Goal: Check status: Check status

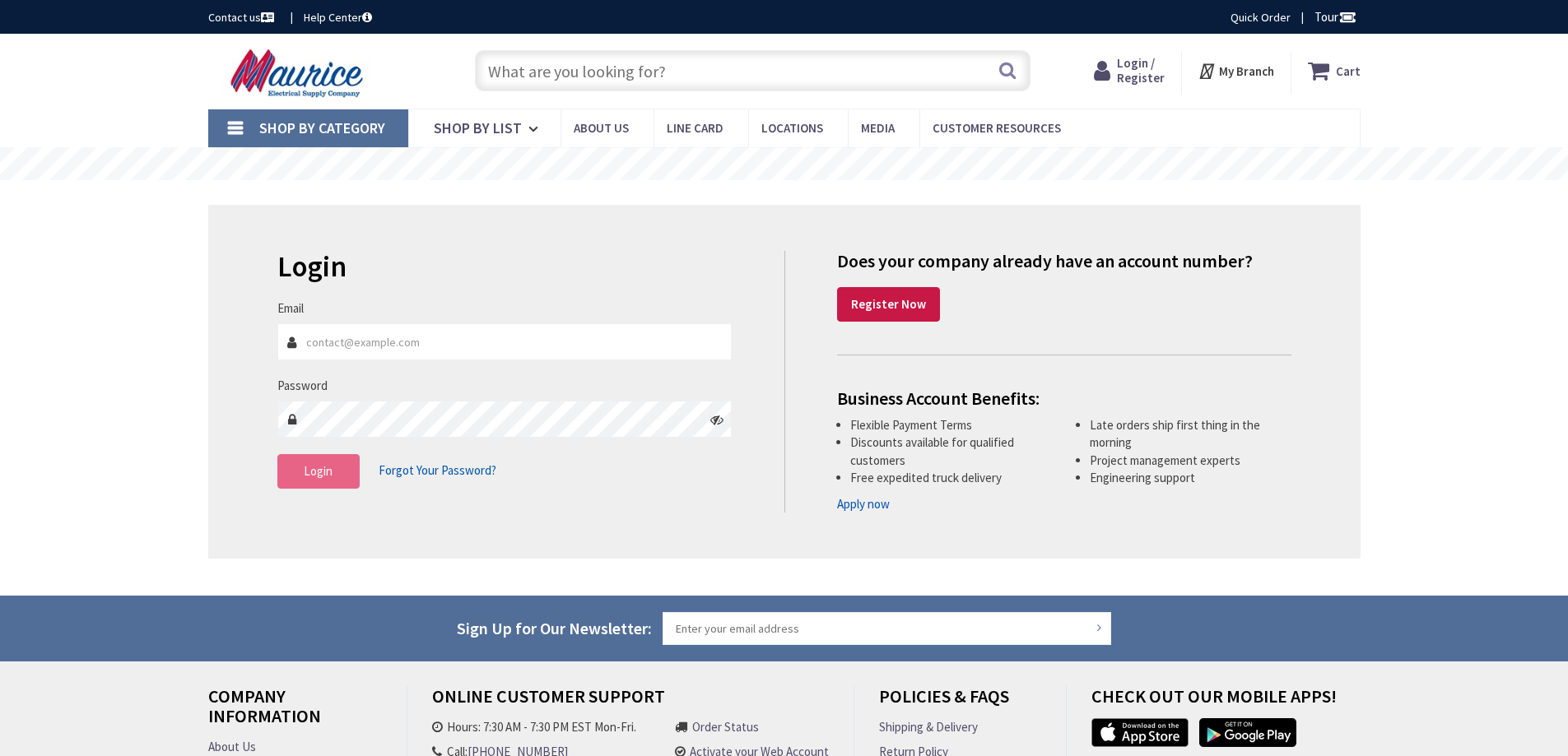
type input "[STREET_ADDRESS][PERSON_NAME]"
type input "[EMAIL_ADDRESS][DOMAIN_NAME]"
click at [332, 472] on button "Login" at bounding box center [318, 471] width 82 height 35
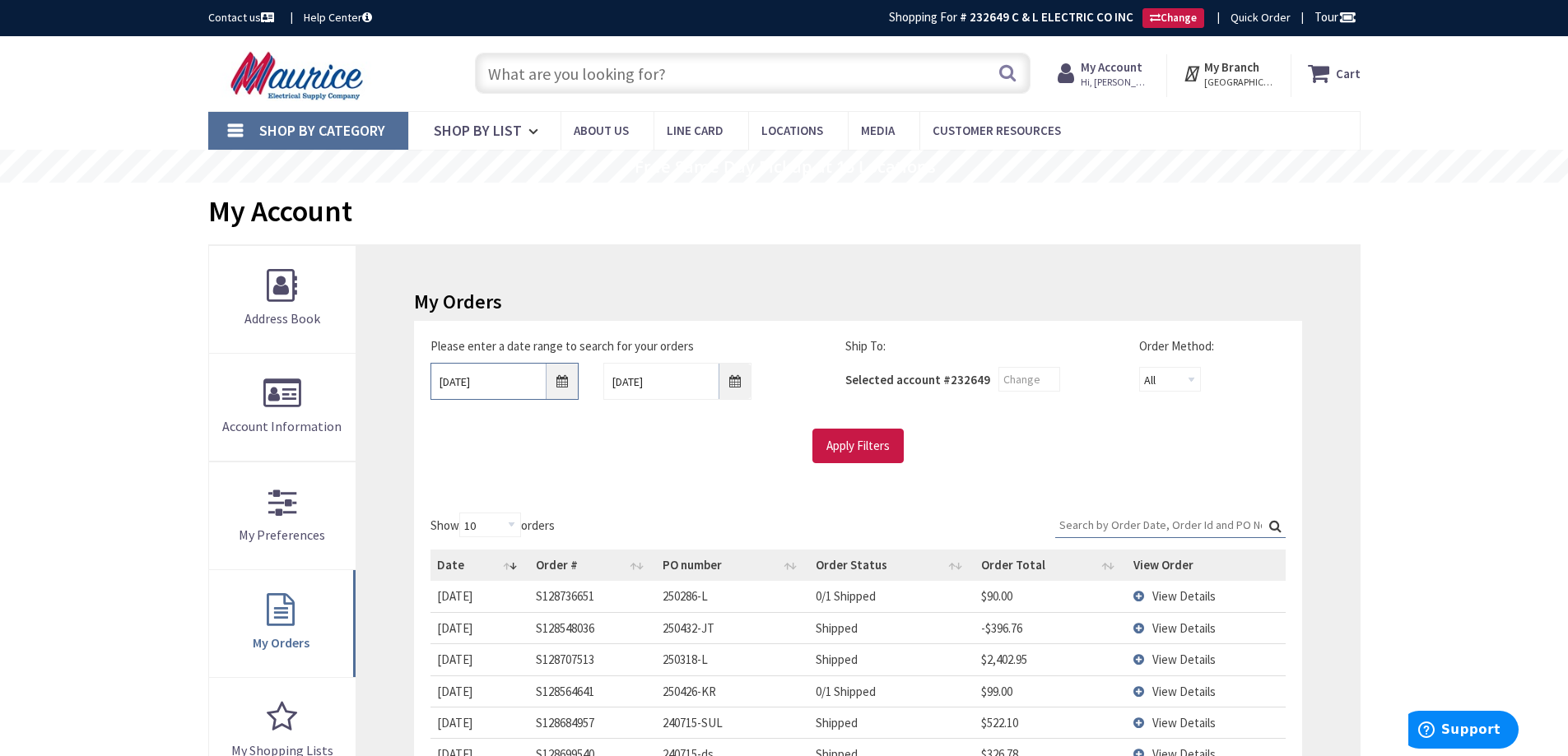
click at [563, 388] on input "[DATE]" at bounding box center [505, 381] width 149 height 37
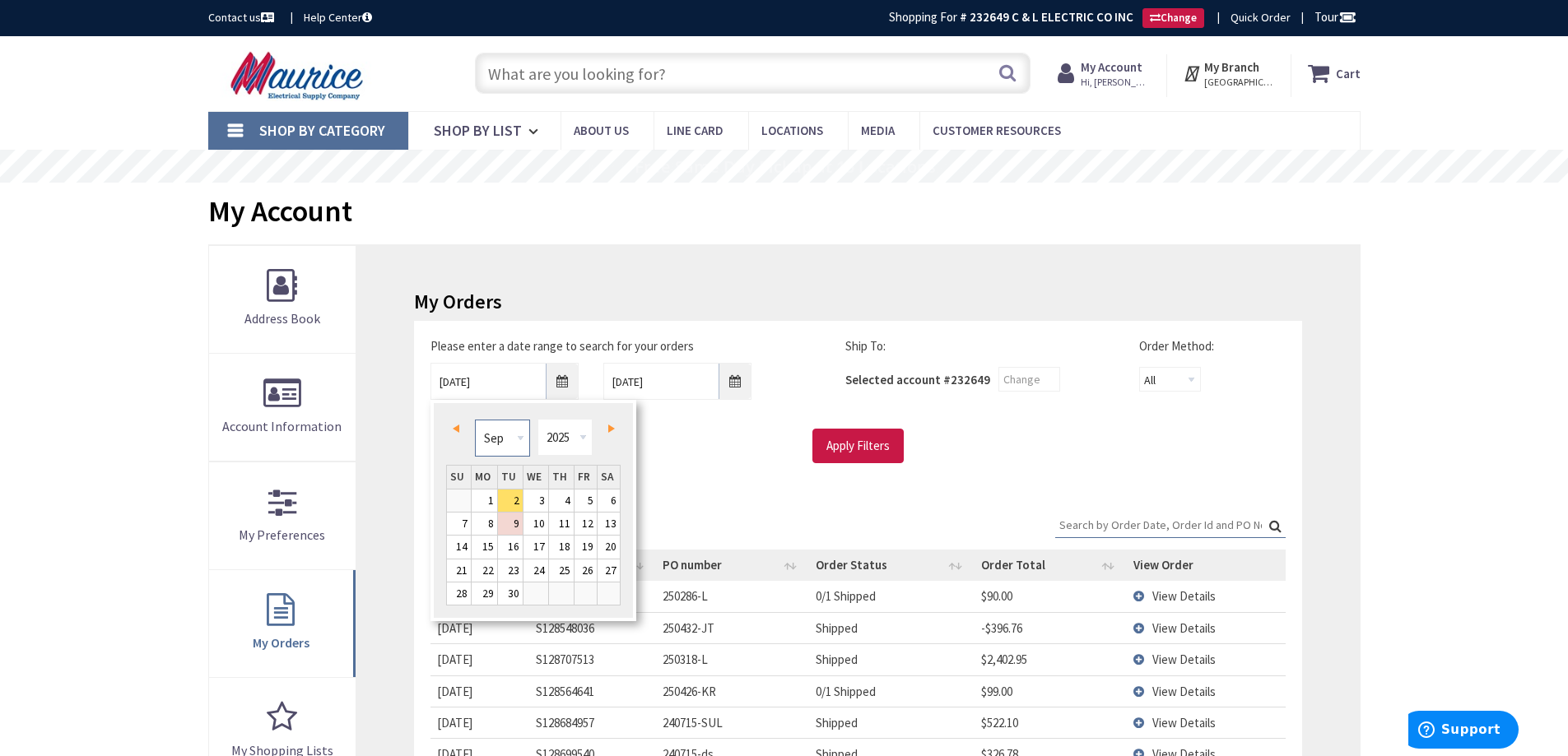
click at [514, 446] on select "Jan Feb Mar Apr May Jun [DATE] Aug Sep Oct Nov Dec" at bounding box center [503, 438] width 55 height 37
type input "[DATE]"
click at [850, 443] on input "Apply Filters" at bounding box center [858, 446] width 92 height 35
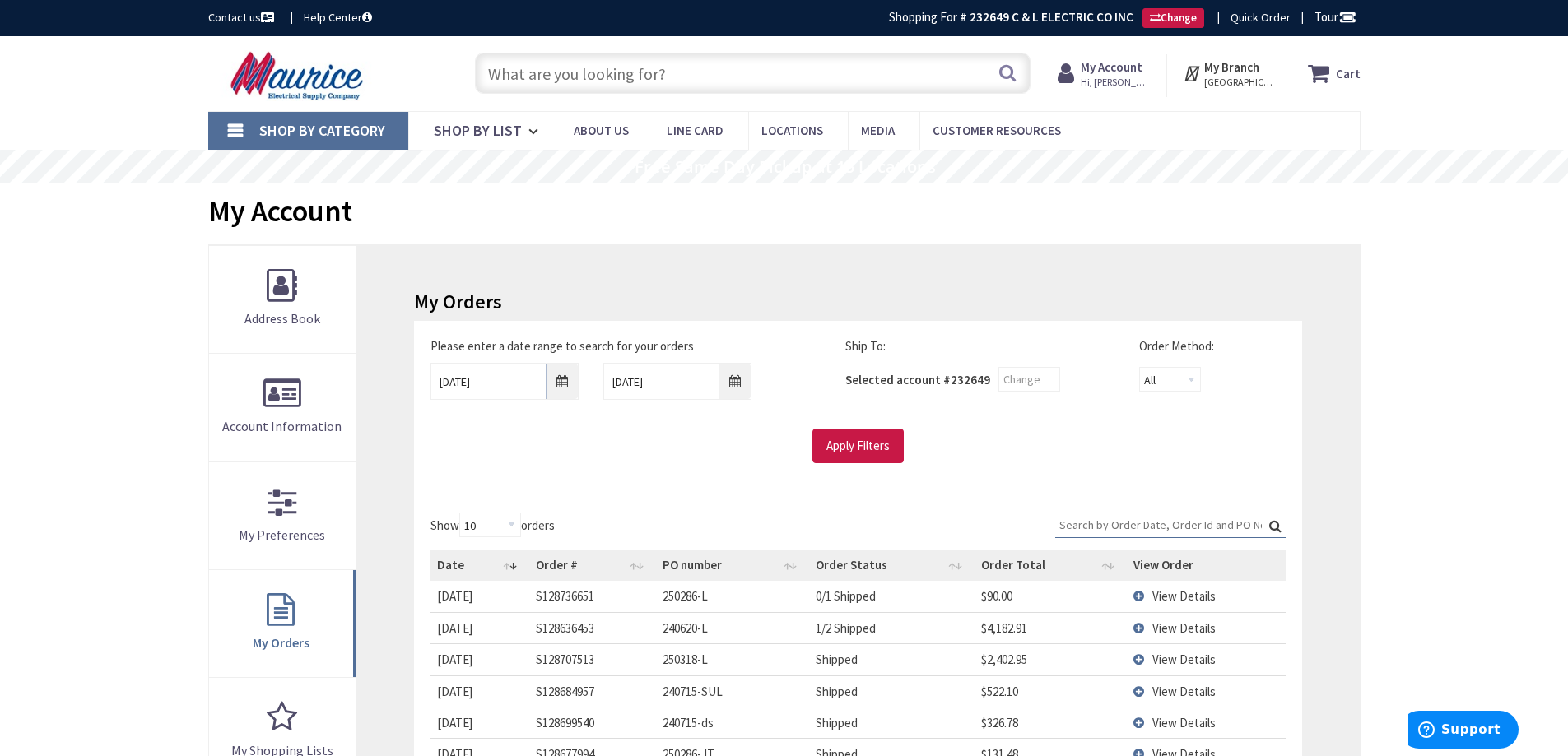
click at [1097, 524] on input "Search:" at bounding box center [1170, 525] width 231 height 25
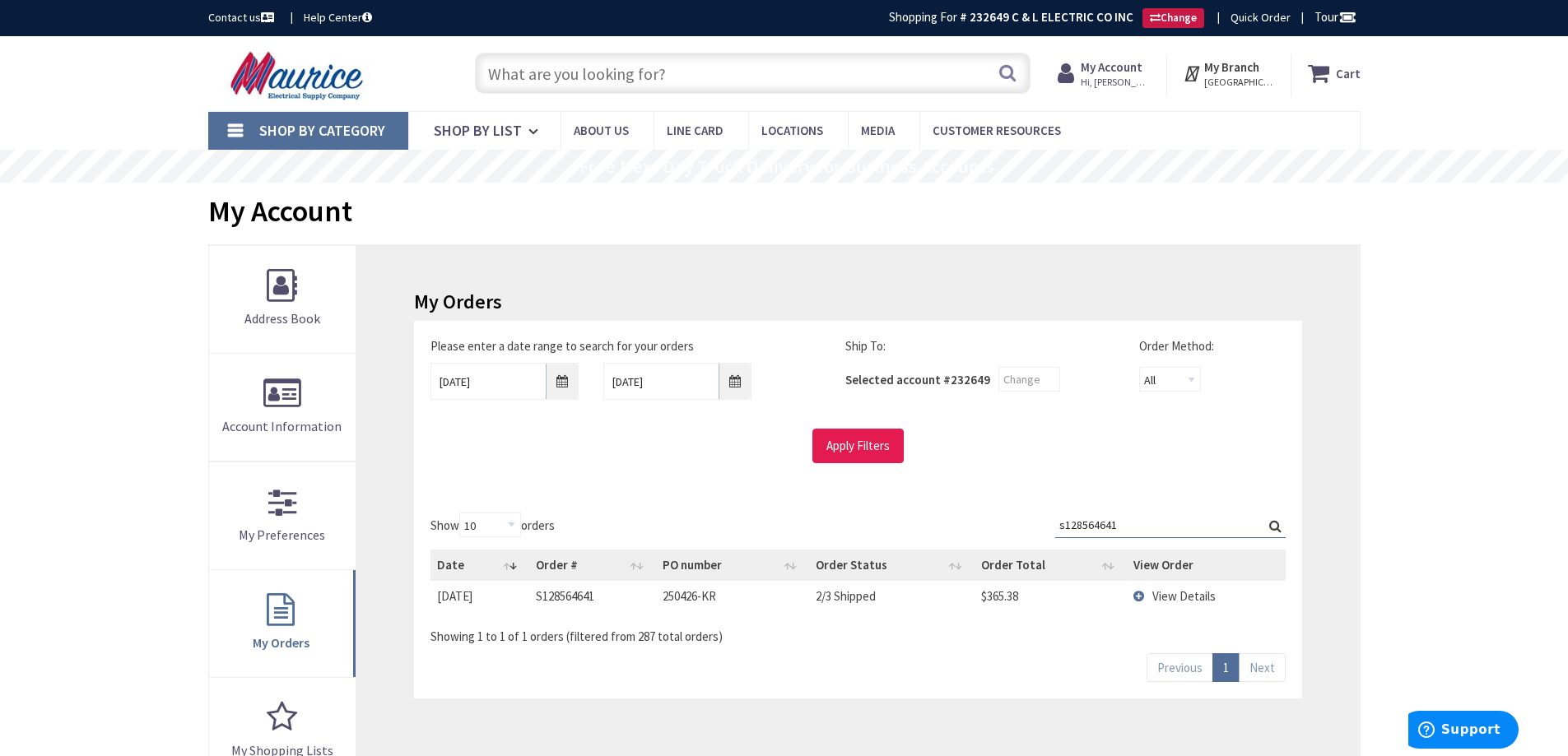
type input "s128564641"
click at [873, 459] on input "Apply Filters" at bounding box center [858, 446] width 92 height 35
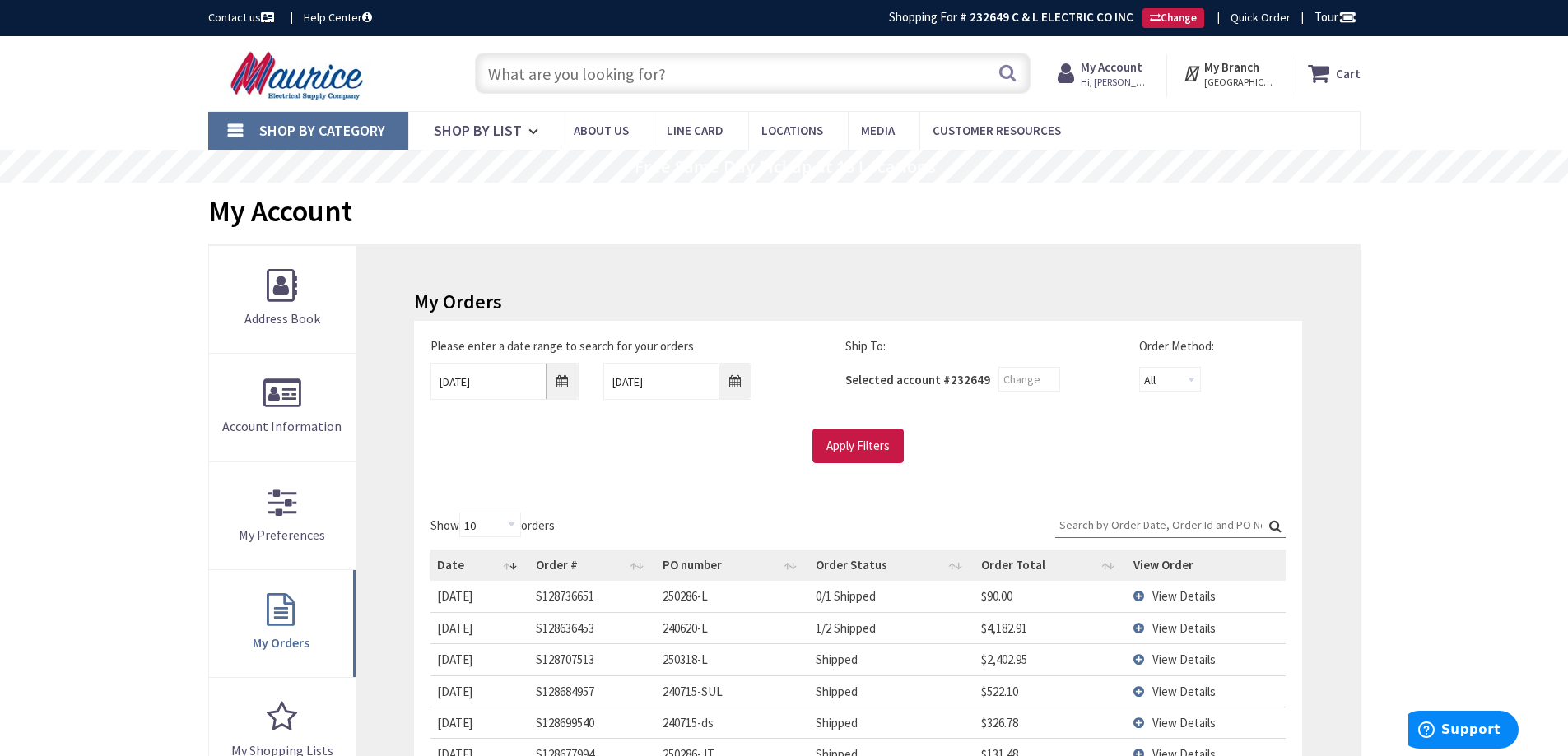
click at [1080, 518] on input "Search:" at bounding box center [1170, 525] width 231 height 25
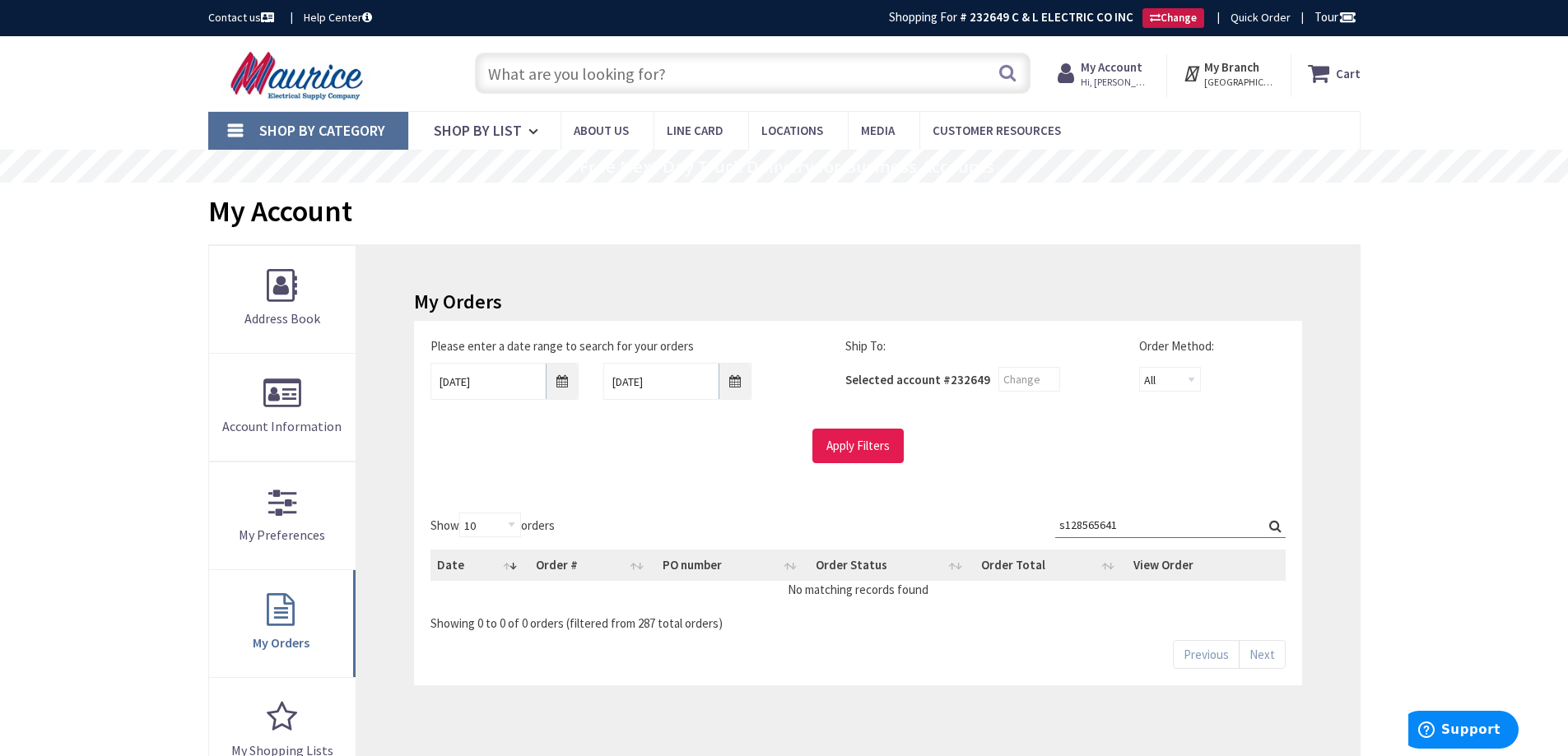
type input "s128565641"
click at [857, 440] on input "Apply Filters" at bounding box center [858, 446] width 92 height 35
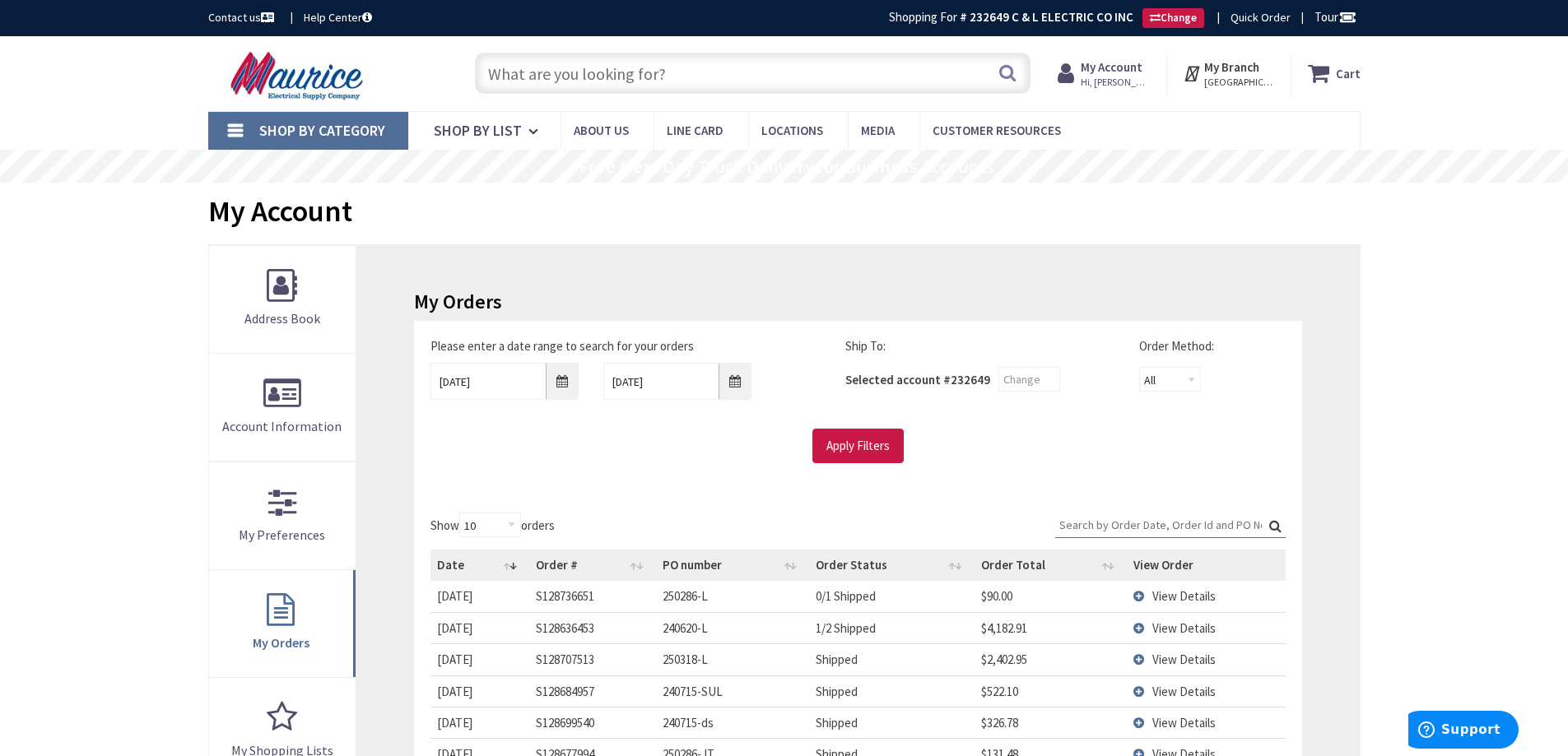
click at [1063, 525] on input "Search:" at bounding box center [1170, 525] width 231 height 25
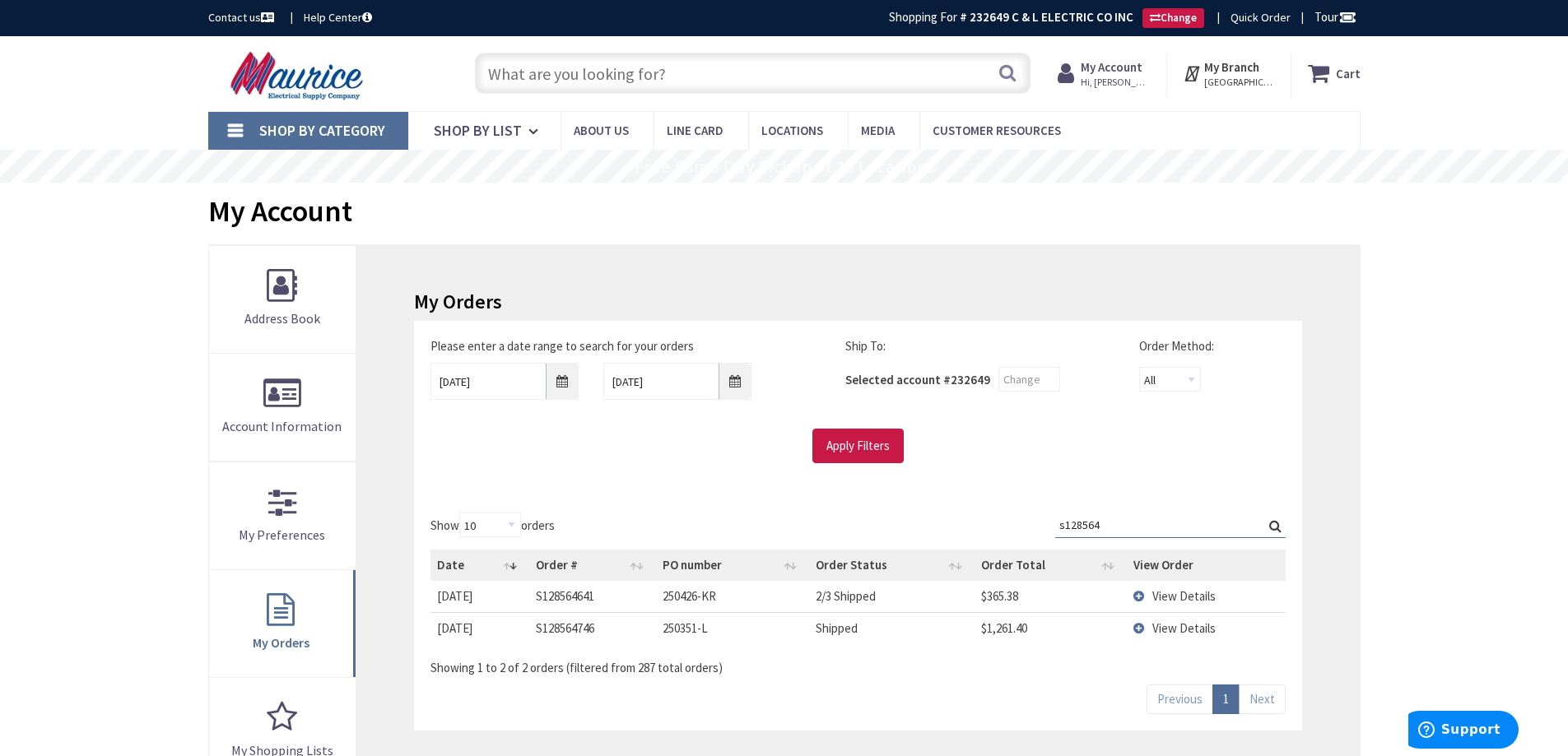
type input "s128564"
click at [1141, 592] on td "View Details" at bounding box center [1205, 595] width 158 height 30
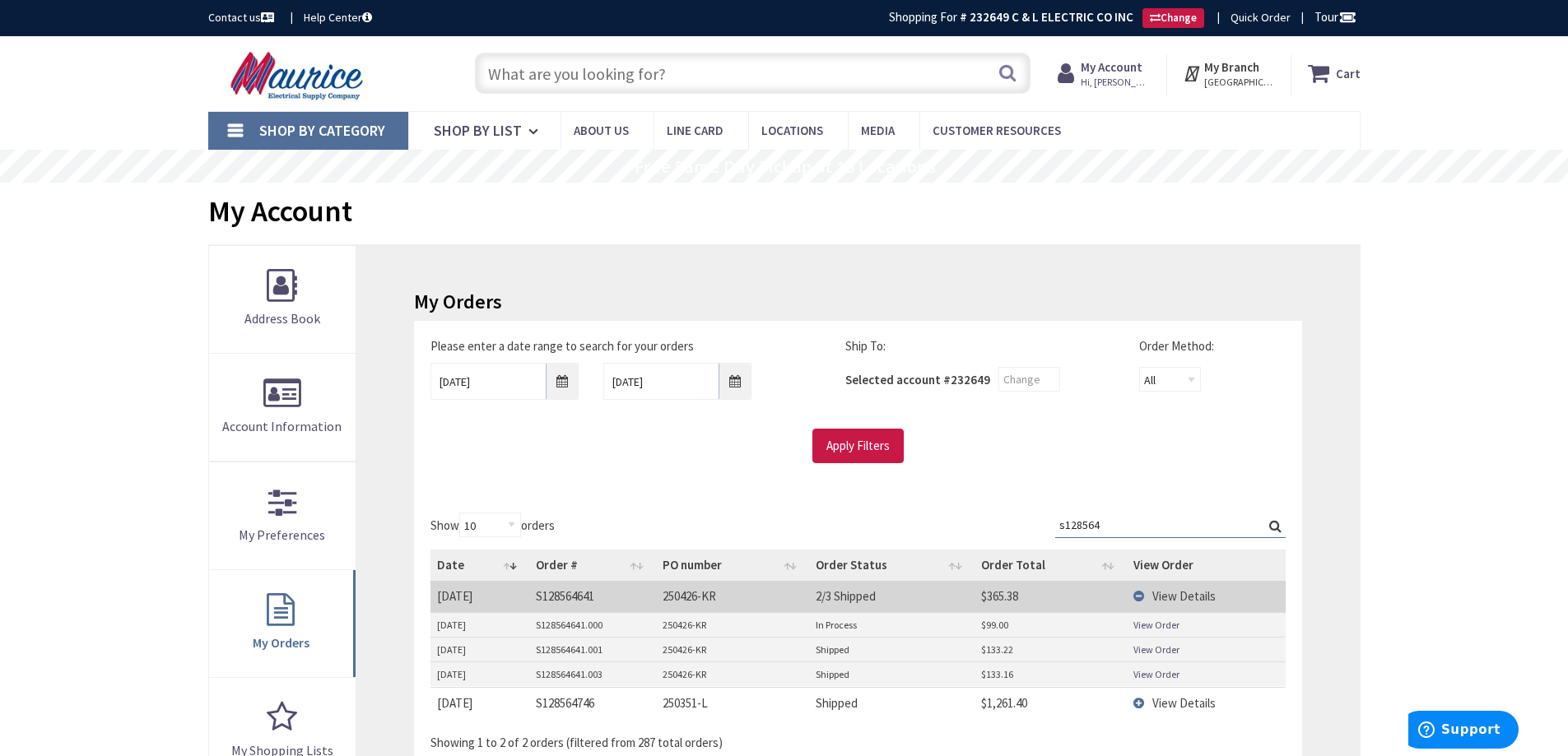
click at [1141, 592] on td "View Details" at bounding box center [1205, 595] width 158 height 30
